Goal: Information Seeking & Learning: Learn about a topic

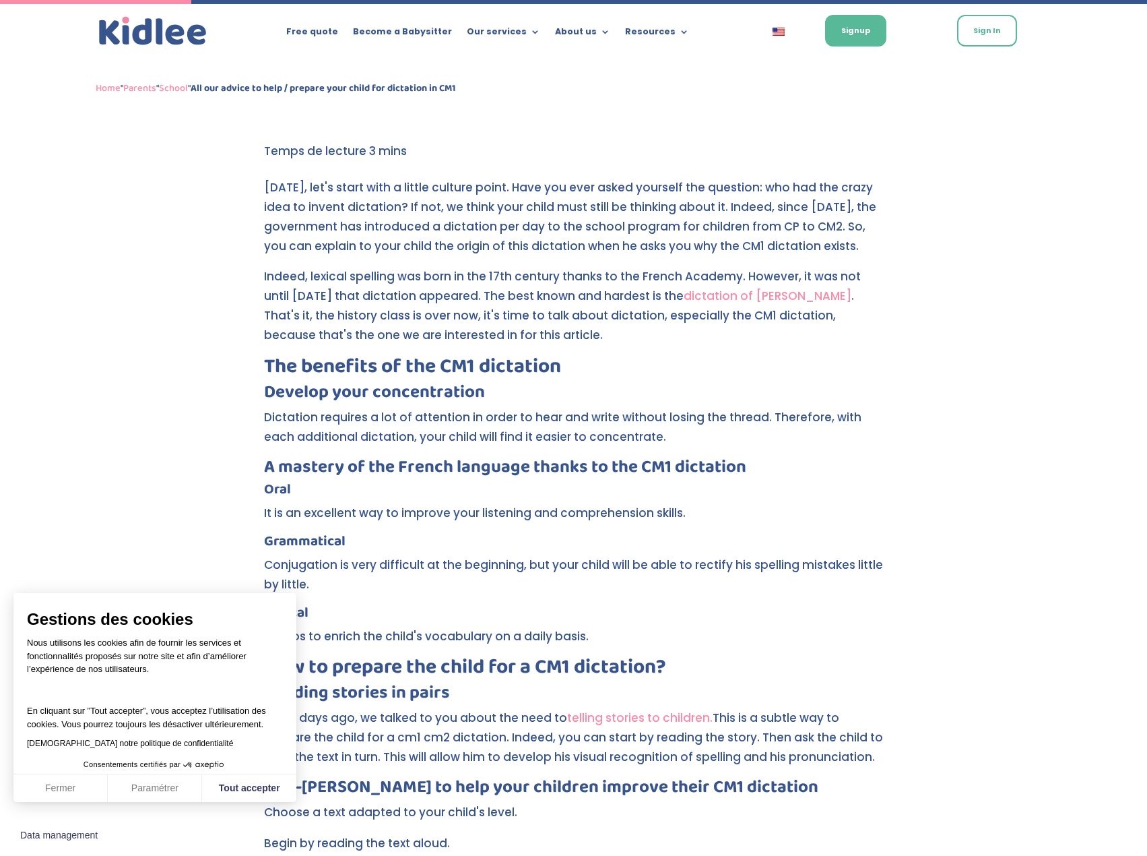
scroll to position [337, 0]
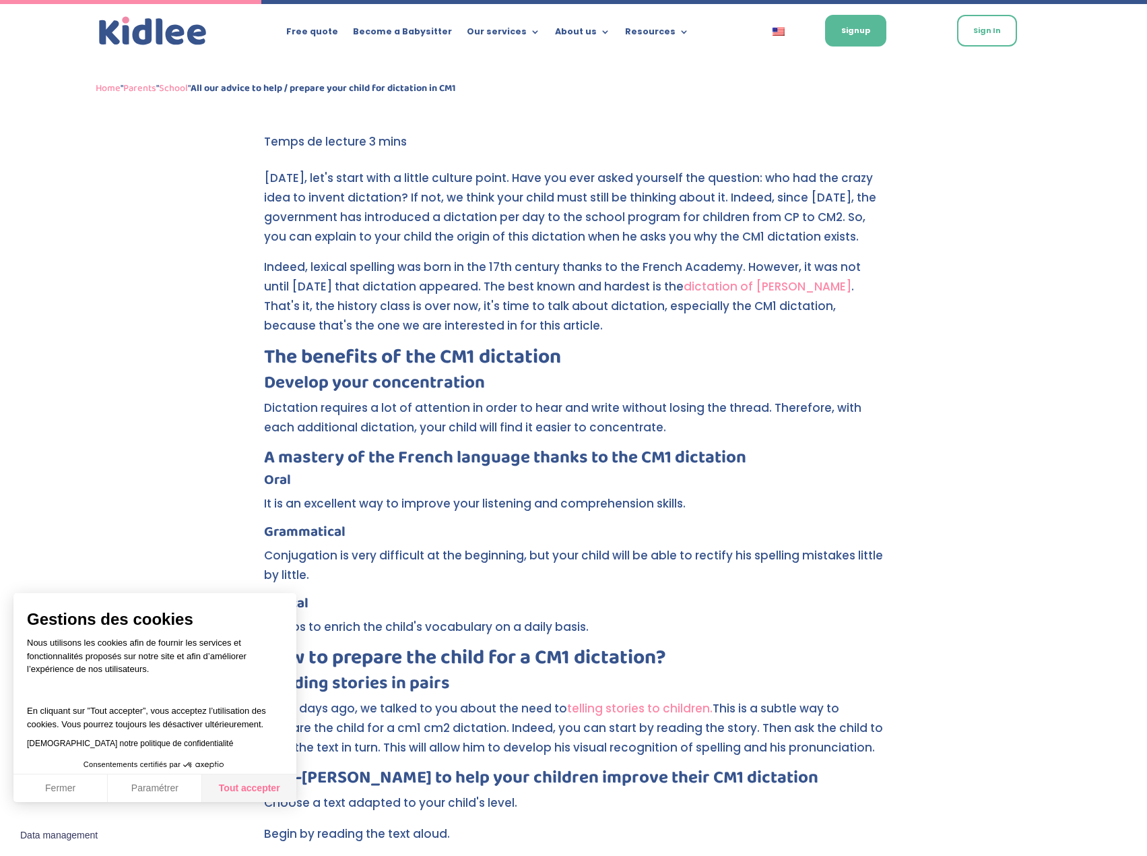
click at [266, 778] on button "Tout accepter" at bounding box center [249, 788] width 94 height 28
checkbox input "true"
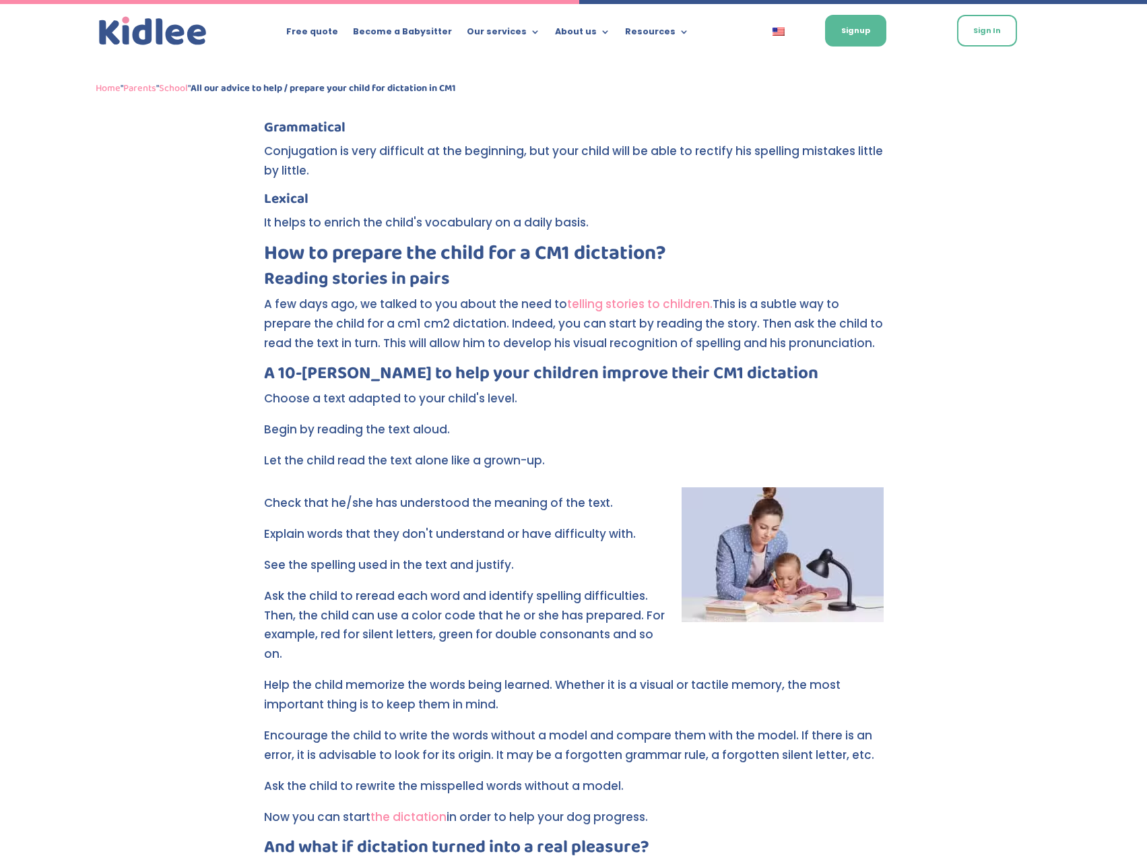
scroll to position [876, 0]
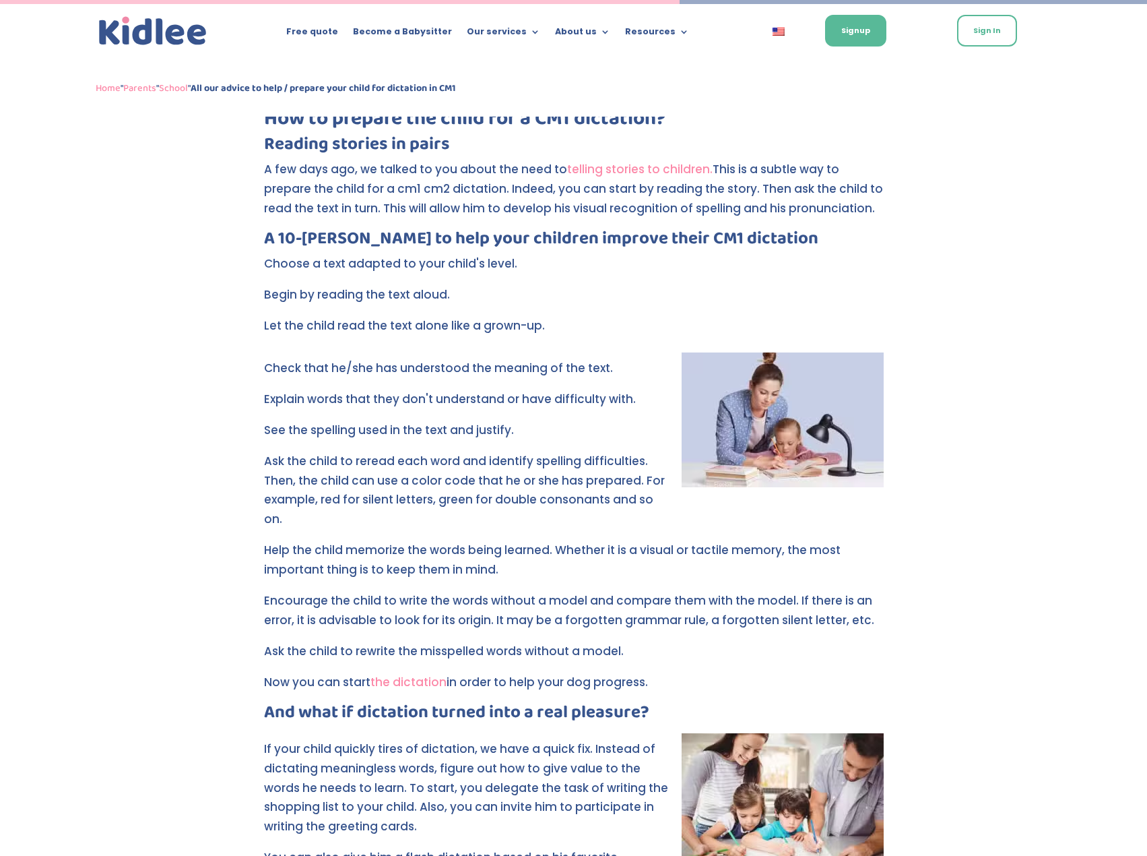
click at [158, 570] on div "All our advice to help / prepare your child for dictation in [GEOGRAPHIC_DATA] …" at bounding box center [573, 210] width 1147 height 1908
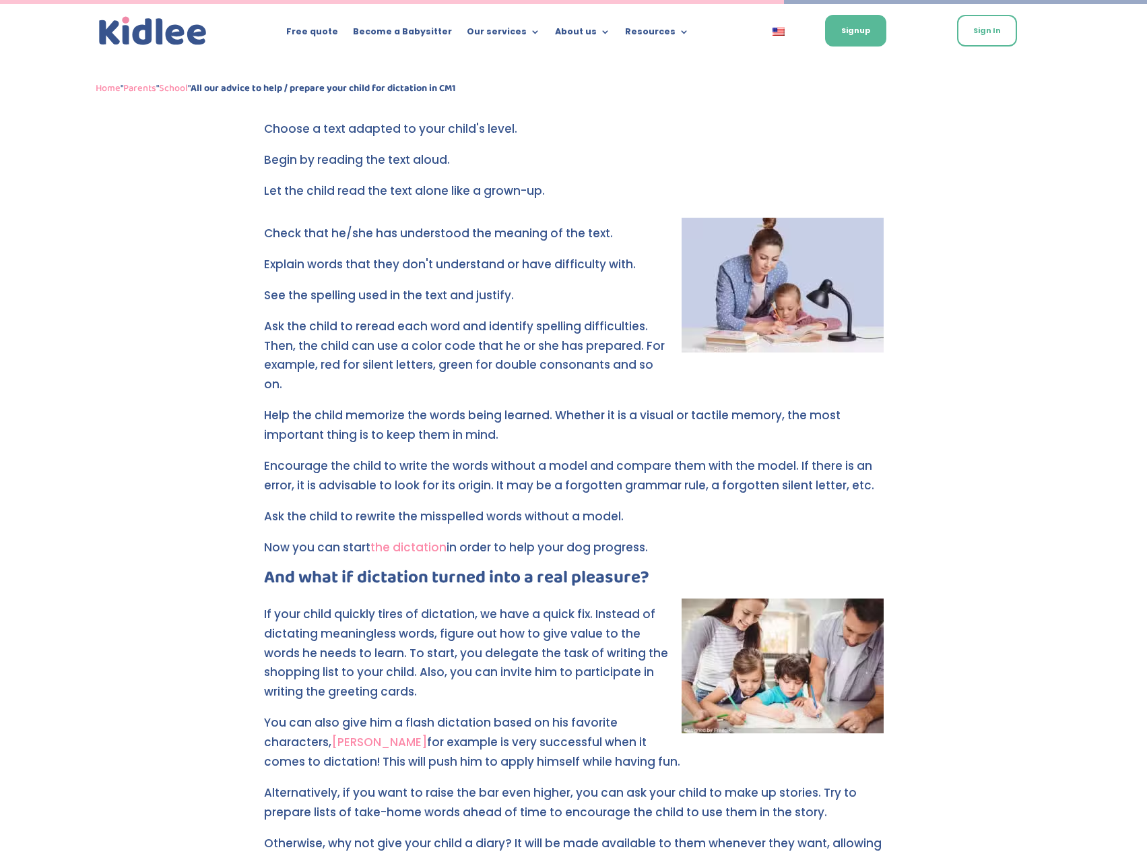
click at [648, 538] on p "Now you can start the dictation in order to help your dog progress." at bounding box center [574, 553] width 620 height 31
drag, startPoint x: 656, startPoint y: 526, endPoint x: 238, endPoint y: 525, distance: 417.8
click at [238, 525] on div "All our advice to help / prepare your child for dictation in [GEOGRAPHIC_DATA] …" at bounding box center [573, 75] width 1147 height 1908
copy p "Now you can start the dictation in order to help your dog progress."
click at [201, 692] on div "All our advice to help / prepare your child for dictation in [GEOGRAPHIC_DATA] …" at bounding box center [573, 75] width 1147 height 1908
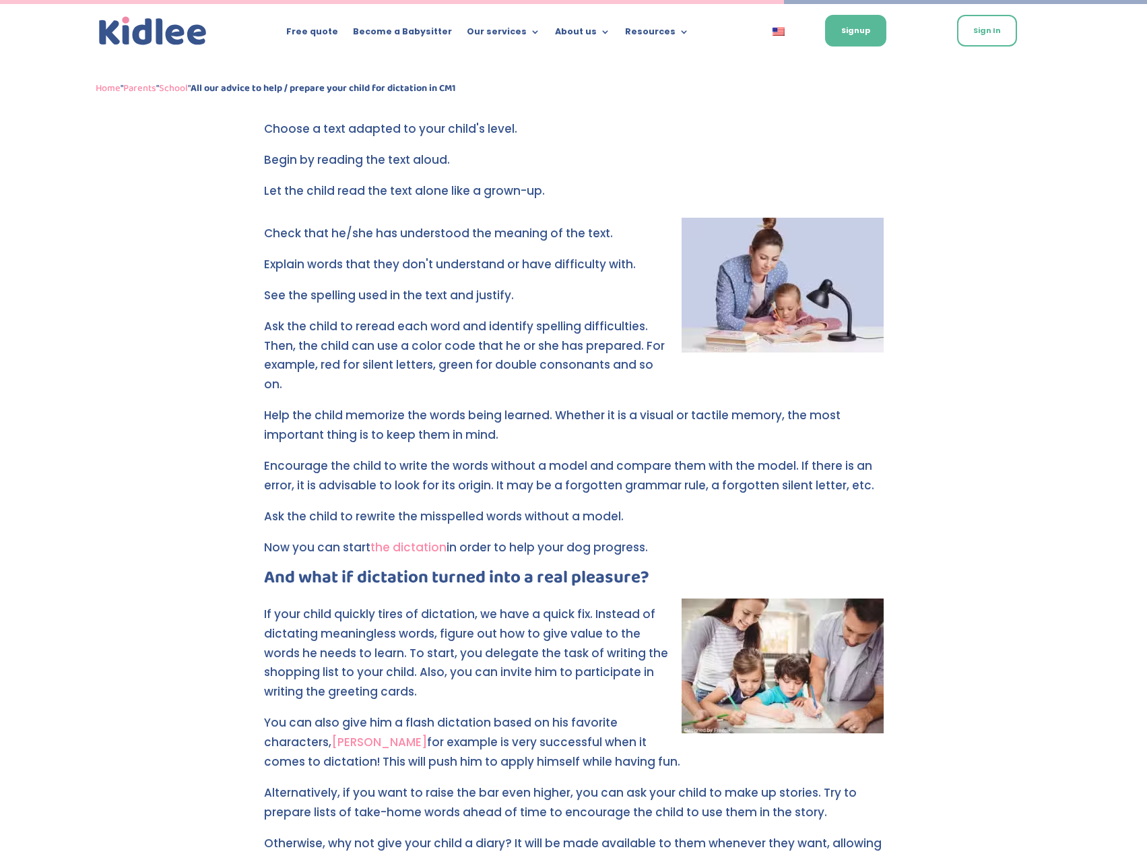
click at [197, 509] on div "All our advice to help / prepare your child for dictation in [GEOGRAPHIC_DATA] …" at bounding box center [573, 75] width 1147 height 1908
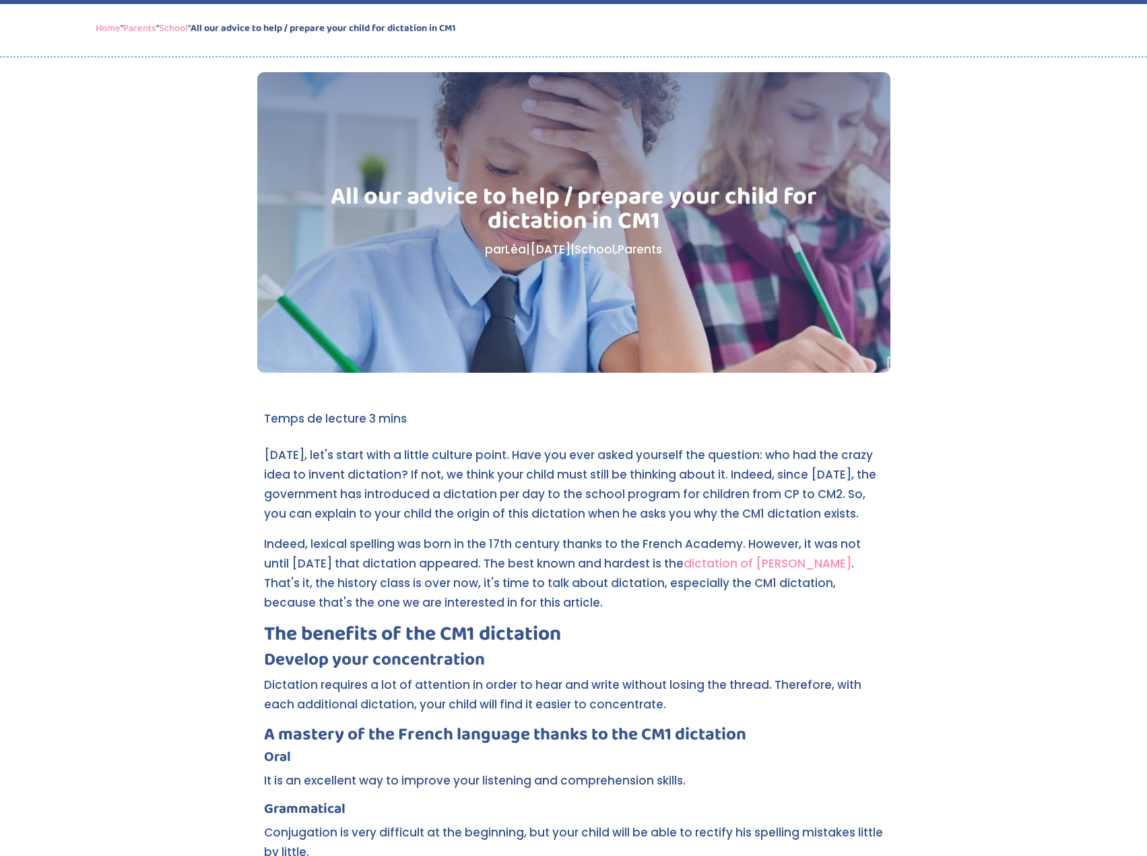
scroll to position [0, 0]
